Goal: Task Accomplishment & Management: Manage account settings

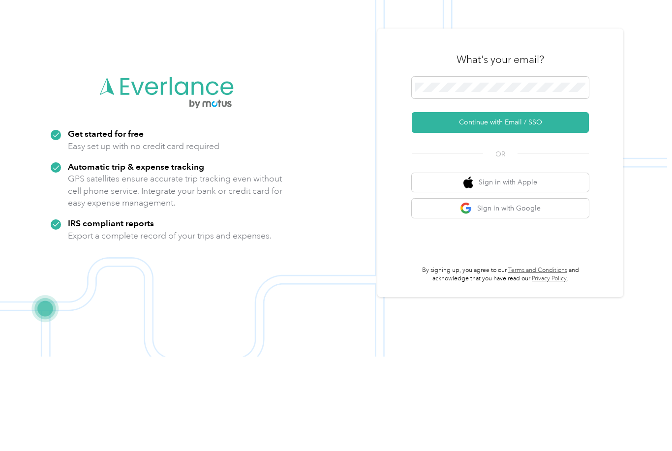
click at [484, 207] on button "Continue with Email / SSO" at bounding box center [500, 217] width 177 height 21
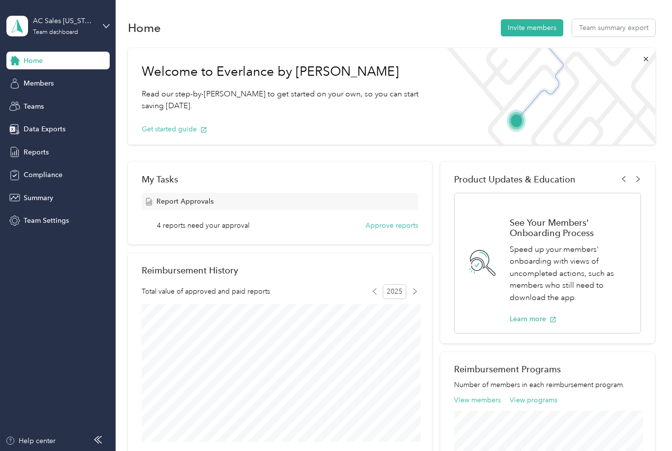
click at [36, 148] on span "Reports" at bounding box center [36, 152] width 25 height 10
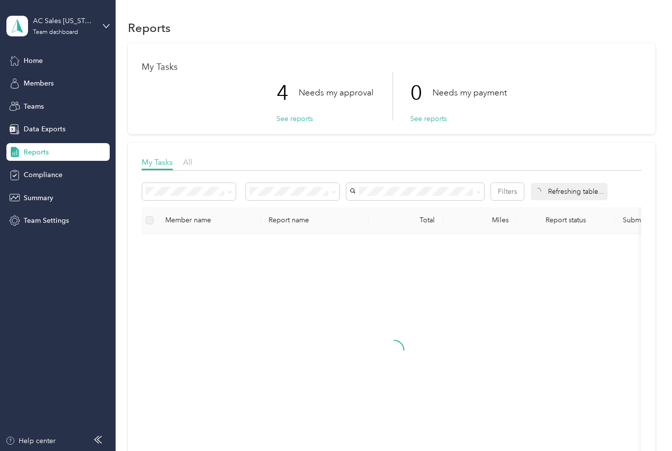
click at [294, 114] on button "See reports" at bounding box center [294, 119] width 36 height 10
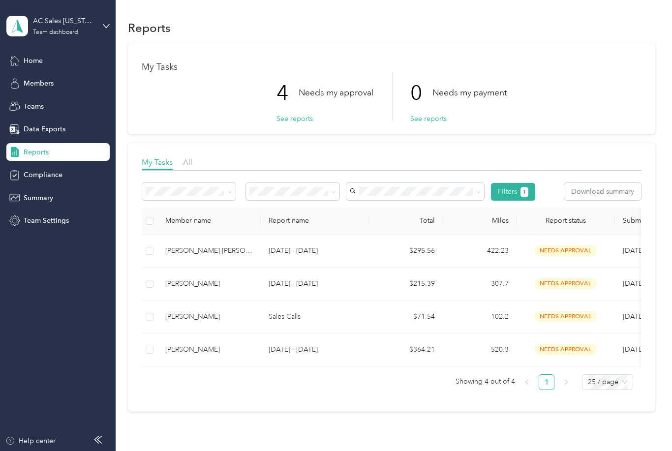
click at [300, 114] on button "See reports" at bounding box center [294, 119] width 36 height 10
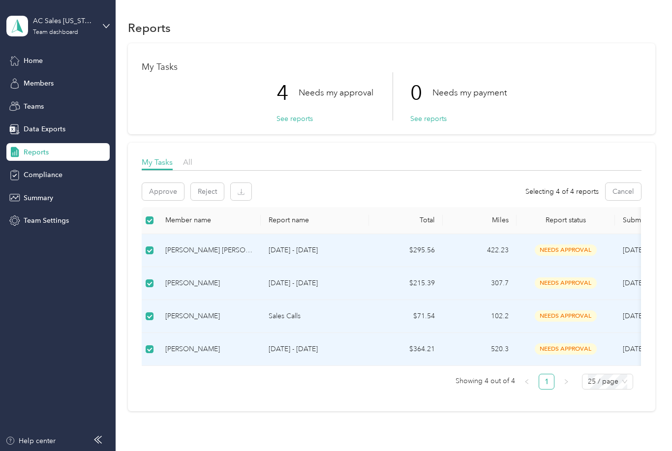
click at [167, 193] on button "Approve" at bounding box center [163, 191] width 42 height 17
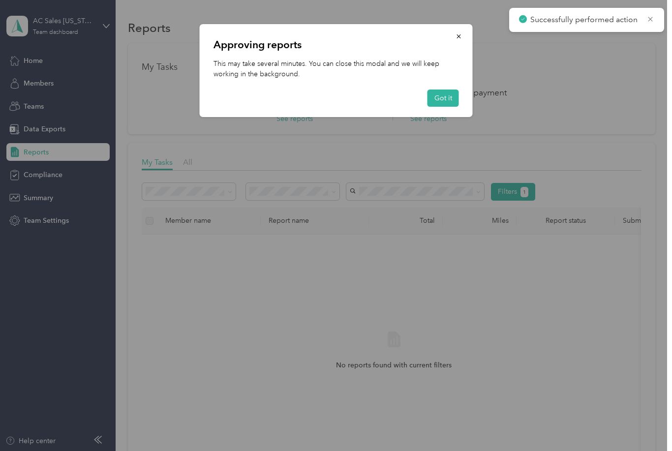
click at [446, 93] on button "Got it" at bounding box center [442, 97] width 31 height 17
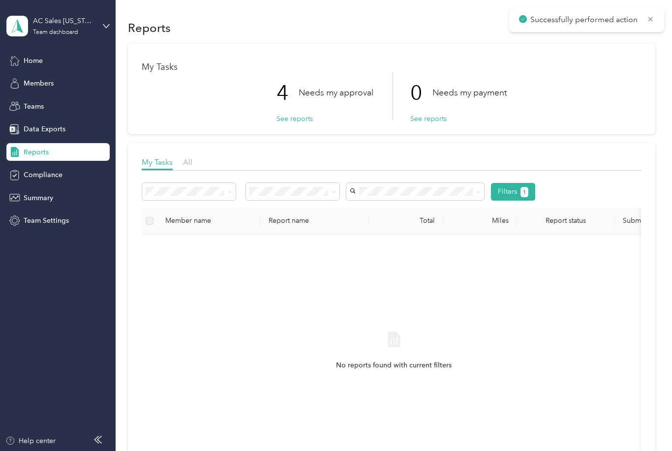
click at [651, 16] on icon at bounding box center [650, 19] width 8 height 9
